Goal: Task Accomplishment & Management: Use online tool/utility

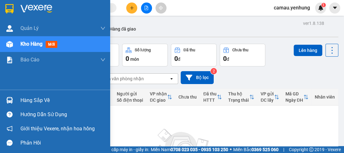
click at [37, 102] on div "Hàng sắp về" at bounding box center [62, 100] width 85 height 9
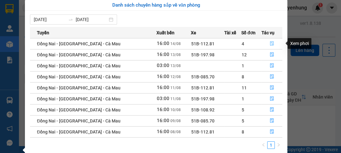
click at [269, 44] on icon "file-done" at bounding box center [271, 43] width 4 height 4
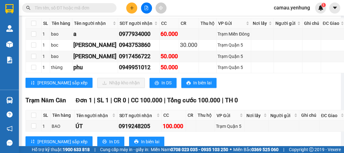
scroll to position [730, 0]
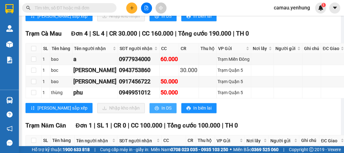
click at [162, 112] on span "In DS" at bounding box center [167, 108] width 10 height 7
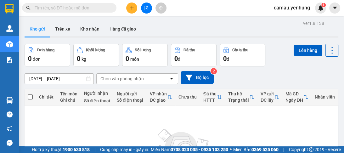
click at [51, 101] on div "Chi tiết" at bounding box center [46, 97] width 15 height 13
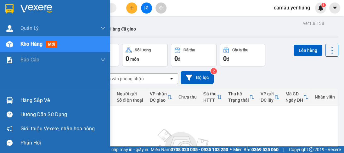
click at [35, 101] on div "Hàng sắp về" at bounding box center [62, 100] width 85 height 9
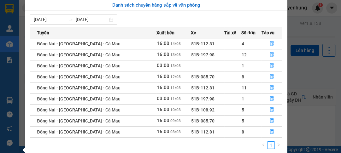
scroll to position [3, 0]
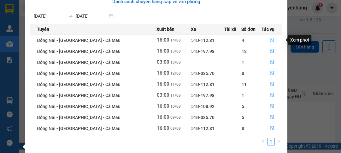
click at [269, 39] on icon "file-done" at bounding box center [271, 40] width 4 height 4
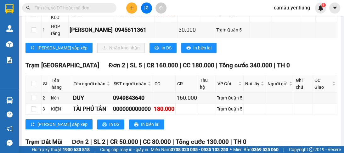
scroll to position [528, 0]
